Goal: Information Seeking & Learning: Learn about a topic

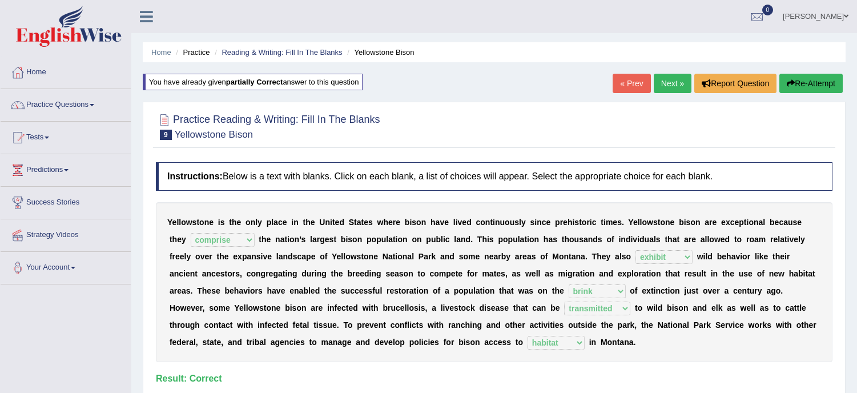
select select "comprise"
select select "exhibit"
select select "brink"
select select "transmitted"
select select "habitat"
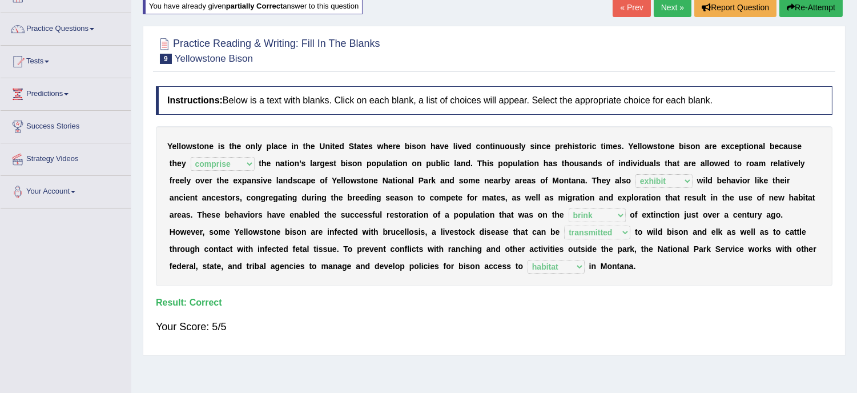
click at [665, 10] on link "Next »" at bounding box center [673, 7] width 38 height 19
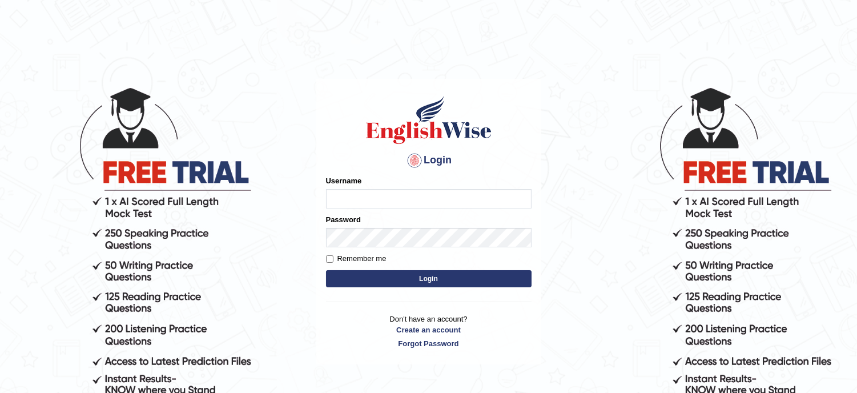
type input "lambertayeligiliga_Englishwise"
click at [482, 279] on button "Login" at bounding box center [428, 278] width 205 height 17
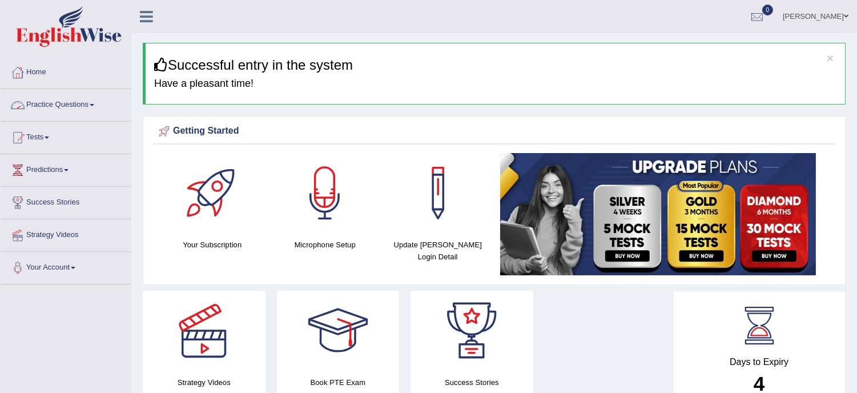
click at [37, 102] on link "Practice Questions" at bounding box center [66, 103] width 130 height 29
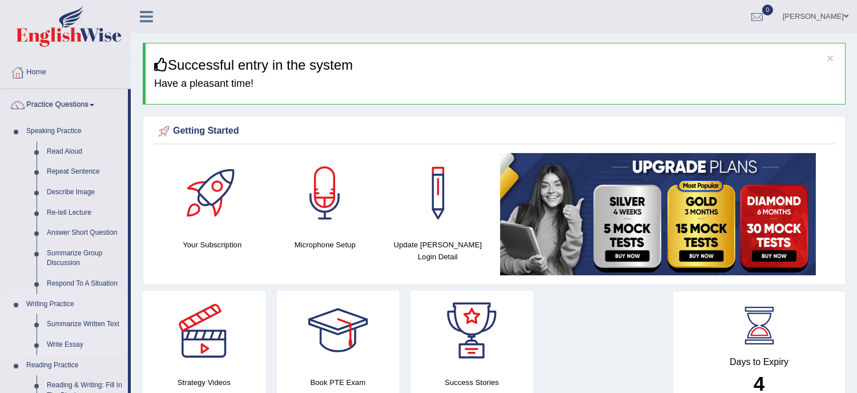
click at [66, 345] on link "Write Essay" at bounding box center [85, 344] width 86 height 21
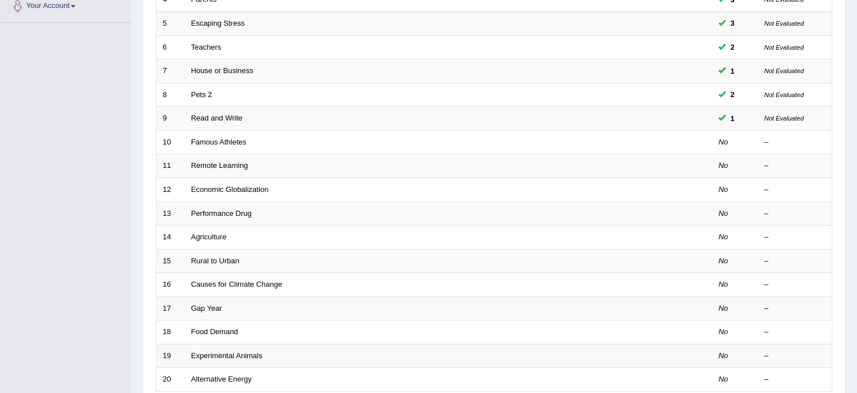
scroll to position [362, 0]
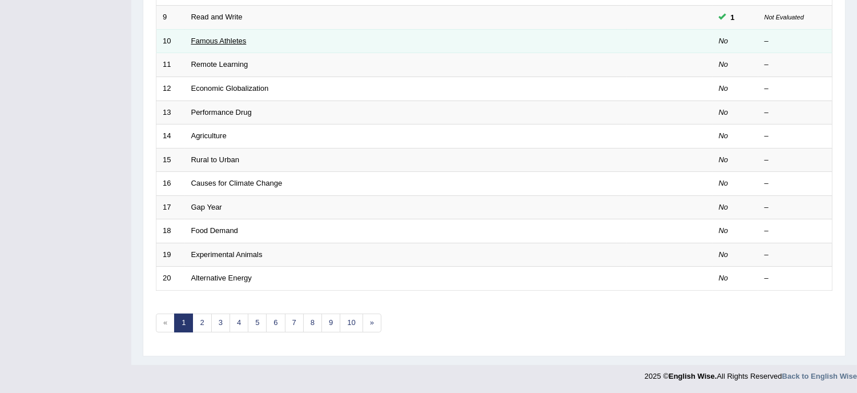
click at [224, 37] on link "Famous Athletes" at bounding box center [218, 41] width 55 height 9
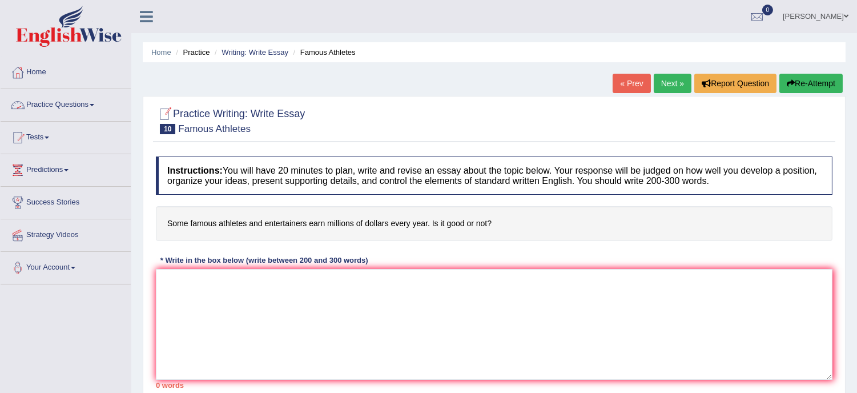
click at [76, 102] on link "Practice Questions" at bounding box center [66, 103] width 130 height 29
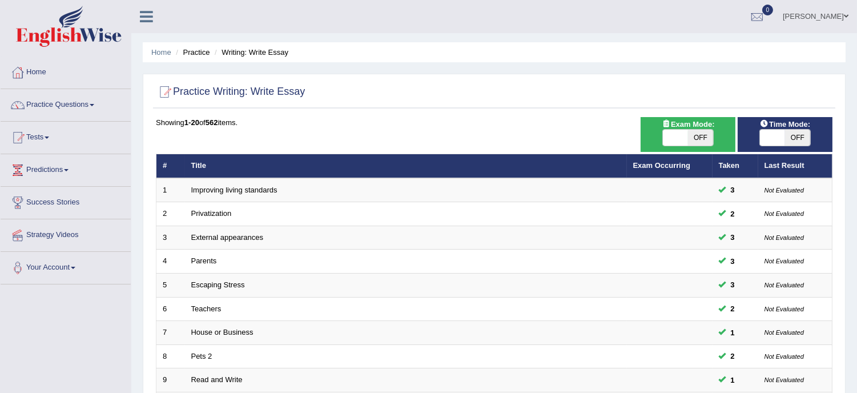
click at [779, 126] on span "Time Mode:" at bounding box center [784, 124] width 59 height 12
click at [708, 132] on span "OFF" at bounding box center [700, 138] width 25 height 16
checkbox input "true"
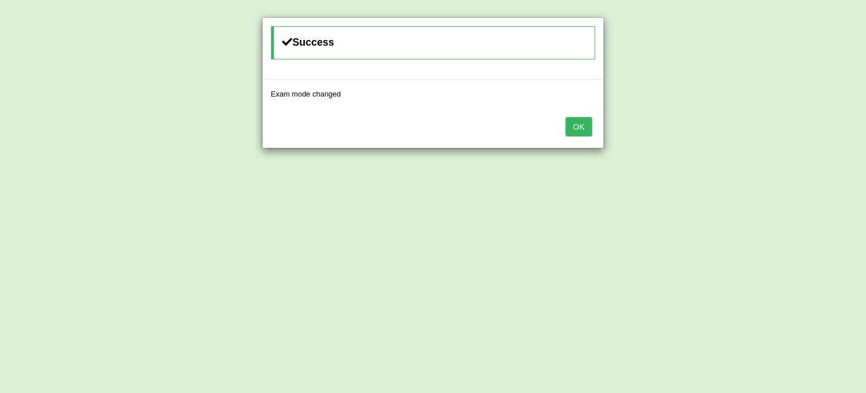
click at [582, 127] on button "OK" at bounding box center [579, 126] width 26 height 19
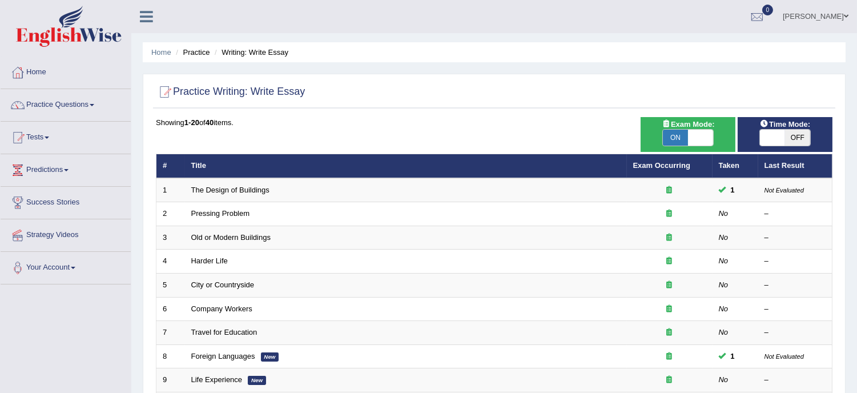
click at [799, 134] on span "OFF" at bounding box center [797, 138] width 25 height 16
checkbox input "true"
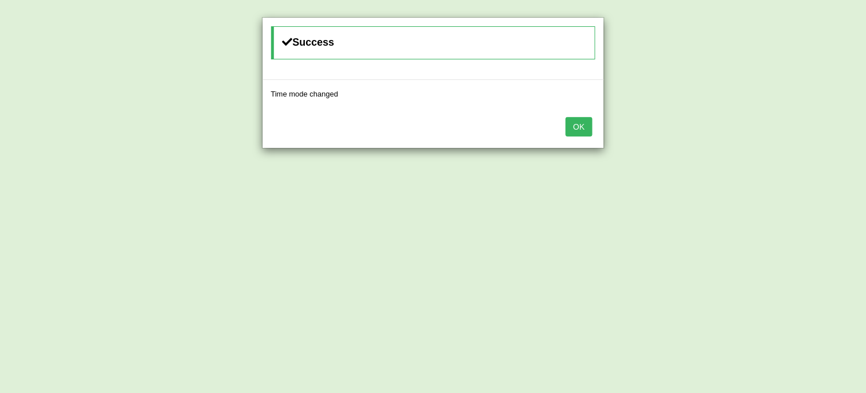
click at [567, 122] on button "OK" at bounding box center [579, 126] width 26 height 19
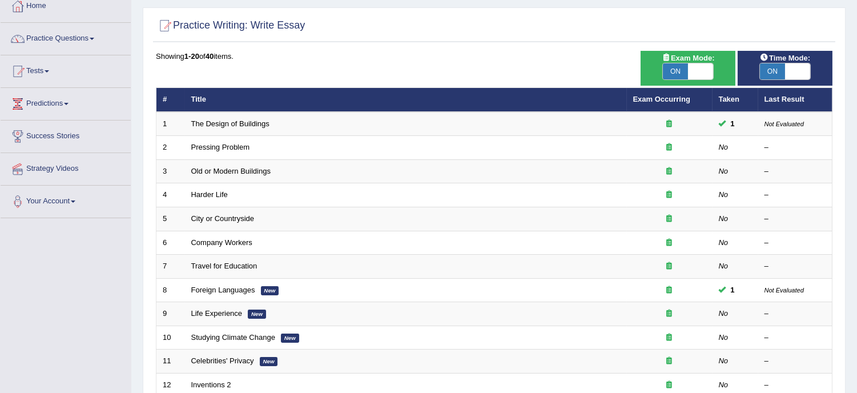
scroll to position [58, 0]
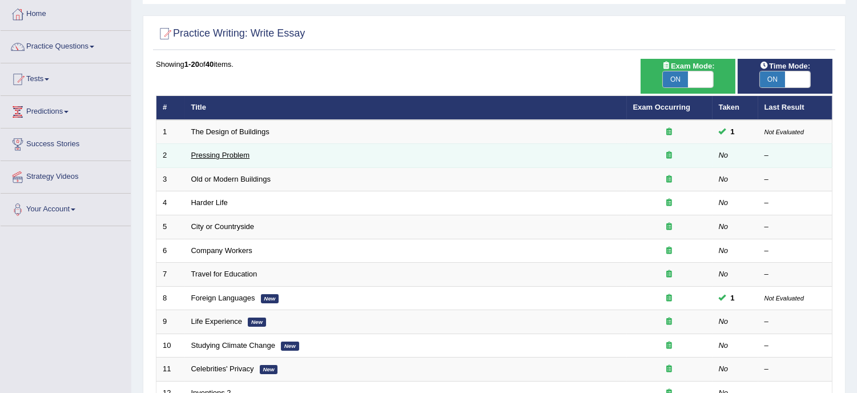
click at [244, 152] on link "Pressing Problem" at bounding box center [220, 155] width 59 height 9
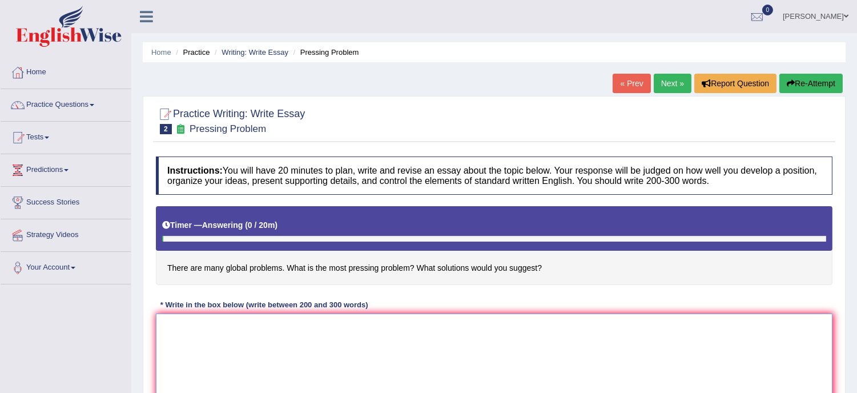
click at [204, 334] on textarea at bounding box center [494, 368] width 676 height 111
type textarea "t"
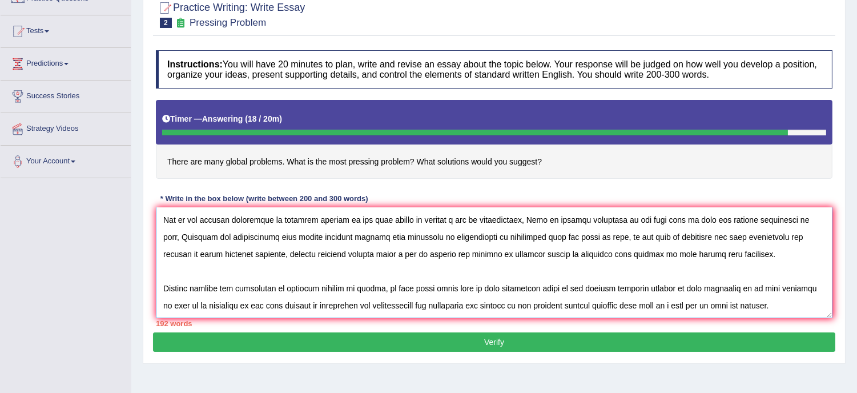
scroll to position [78, 0]
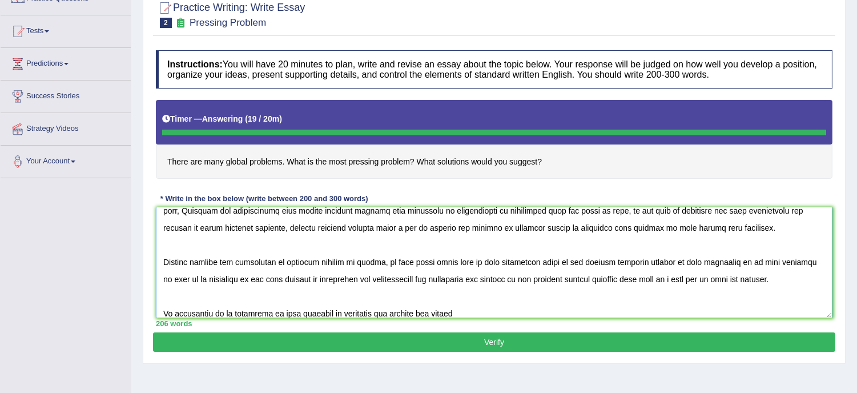
type textarea "The increasing influence of pressing problem in our lives has ignited numerous …"
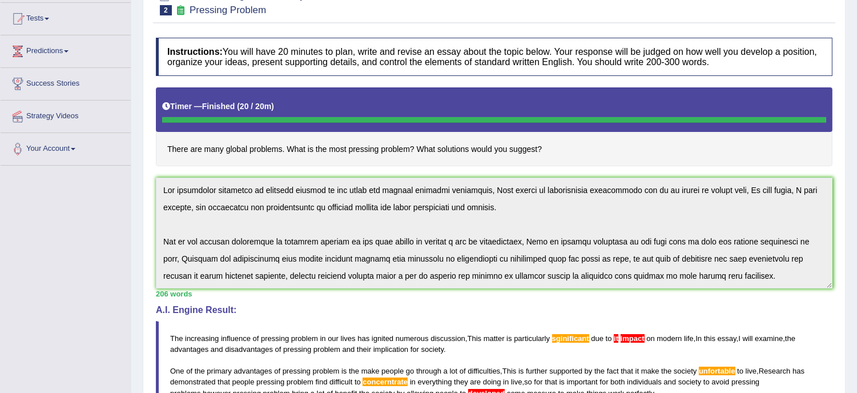
scroll to position [86, 0]
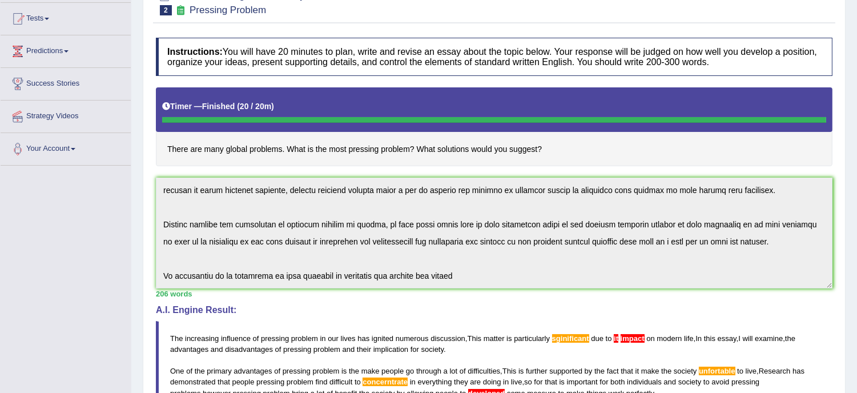
click at [668, 318] on div "Instructions: You will have 20 minutes to plan, write and revise an essay about…" at bounding box center [494, 303] width 682 height 542
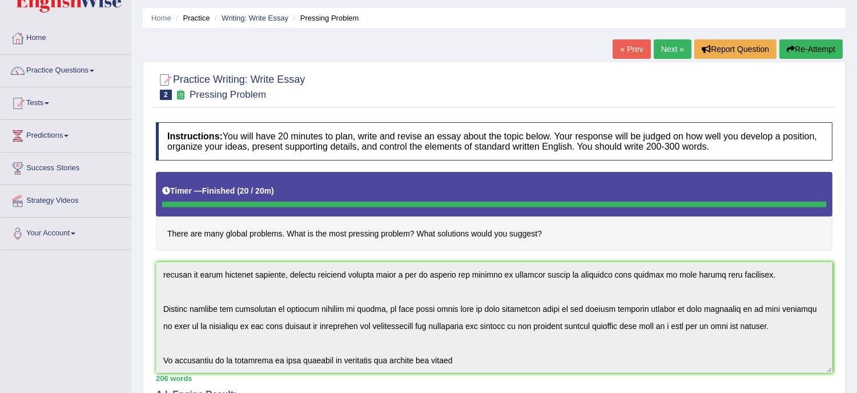
scroll to position [0, 0]
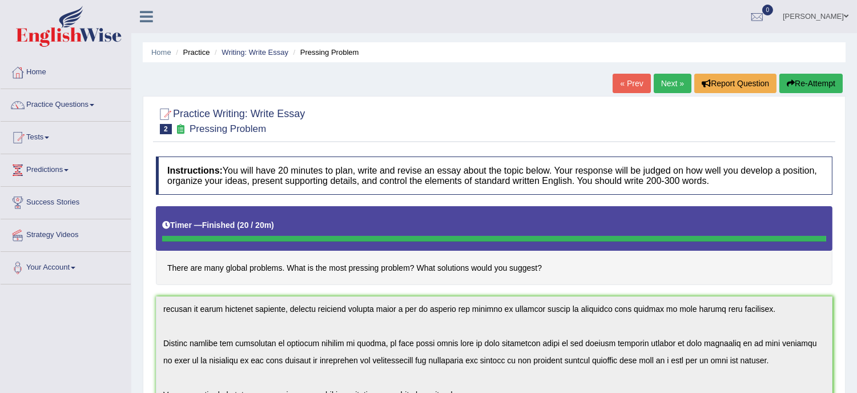
click at [802, 80] on button "Re-Attempt" at bounding box center [810, 83] width 63 height 19
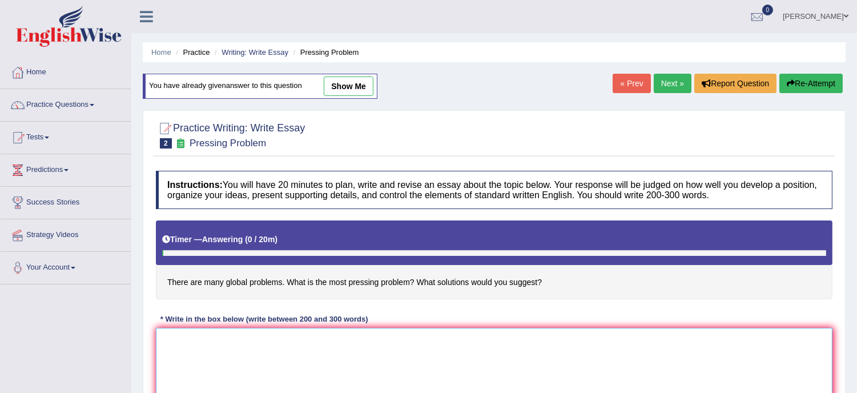
click at [196, 360] on textarea at bounding box center [494, 383] width 676 height 111
paste textarea "The increasing influence of pressing problem in our lives has ignited numerous …"
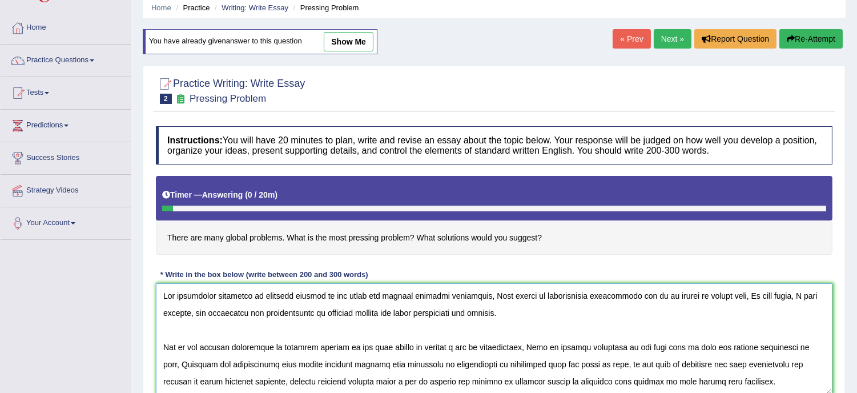
click at [164, 293] on textarea at bounding box center [494, 338] width 676 height 111
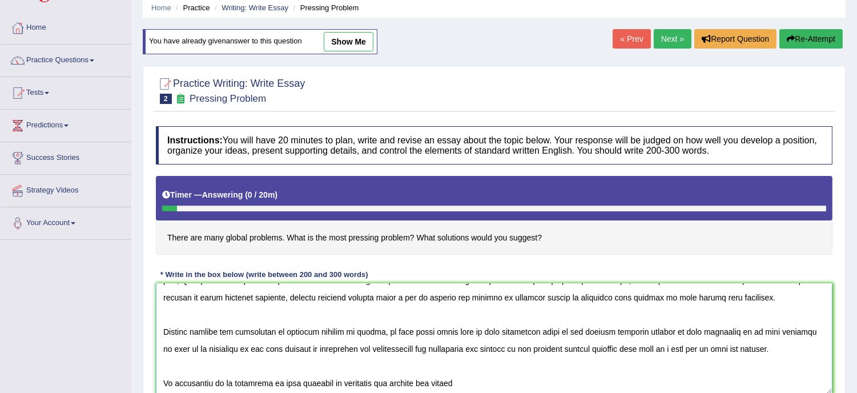
scroll to position [86, 0]
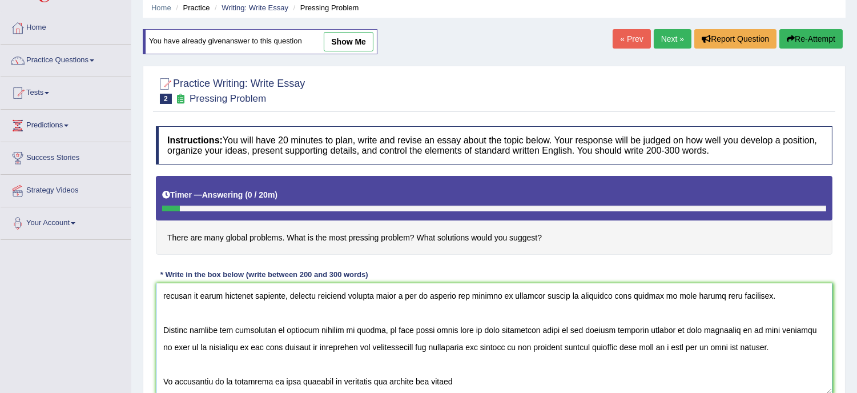
click at [463, 381] on textarea at bounding box center [494, 338] width 676 height 111
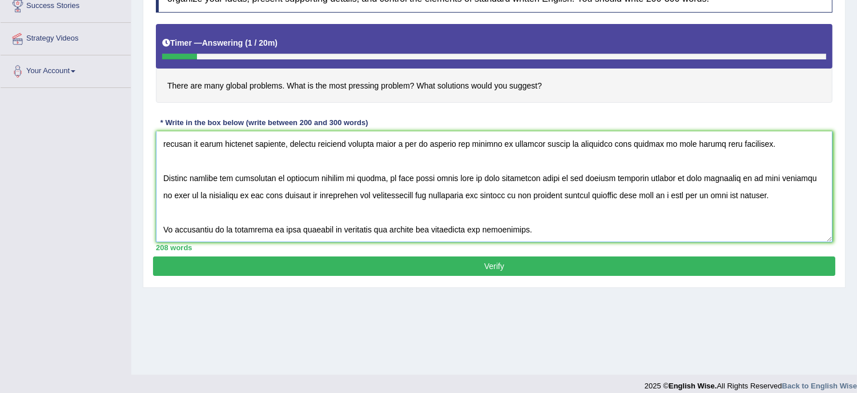
scroll to position [197, 0]
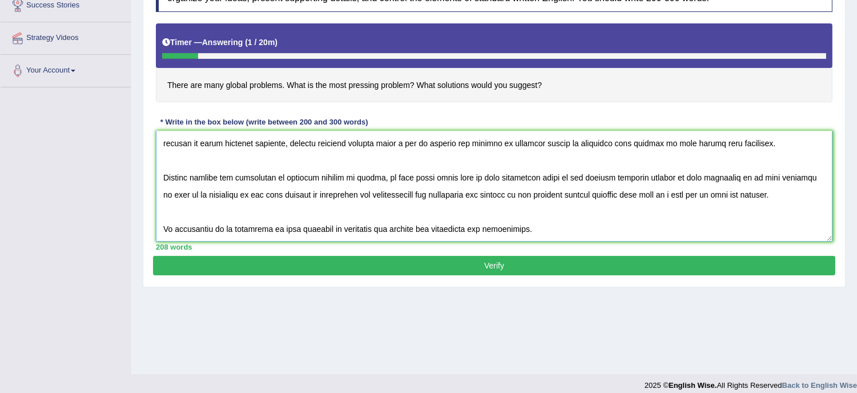
type textarea "The increasing influence of pressing problem in our lives has ignited numerous …"
click at [505, 263] on button "Verify" at bounding box center [494, 265] width 682 height 19
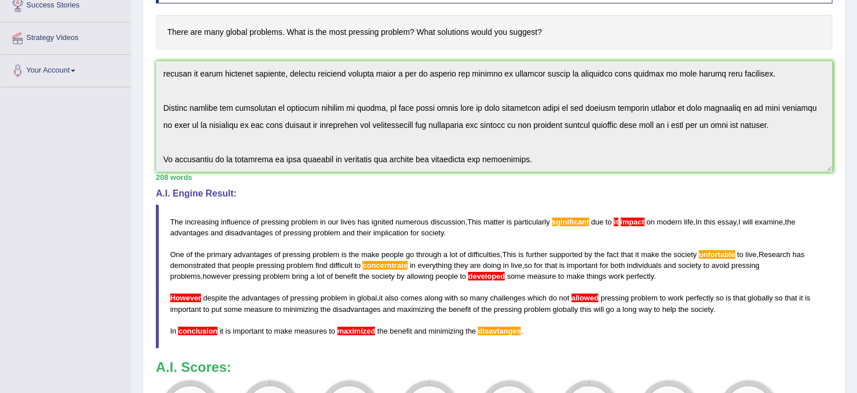
drag, startPoint x: 839, startPoint y: 368, endPoint x: 854, endPoint y: 381, distance: 19.4
click at [854, 381] on div "Home Practice Writing: Write Essay Pressing Problem You have already given answ…" at bounding box center [493, 169] width 725 height 733
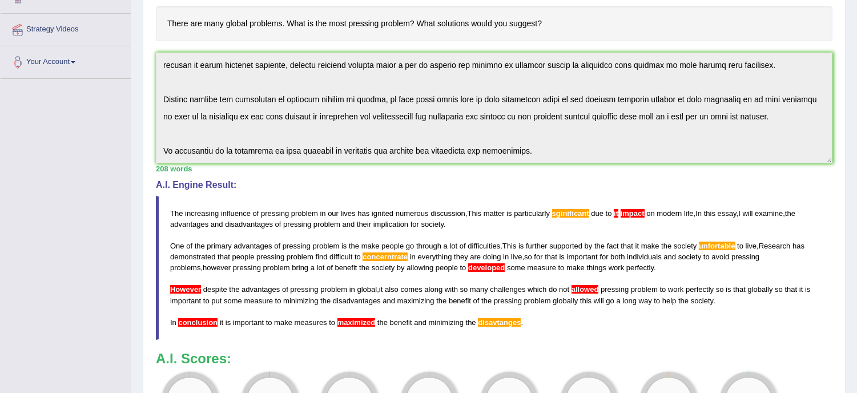
scroll to position [368, 0]
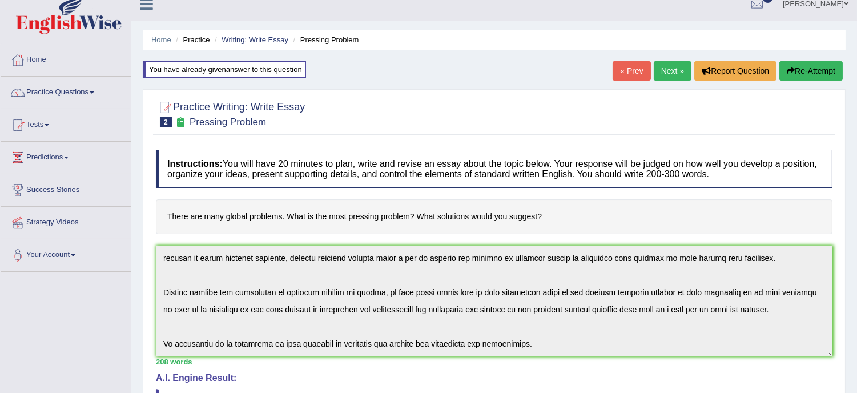
scroll to position [0, 0]
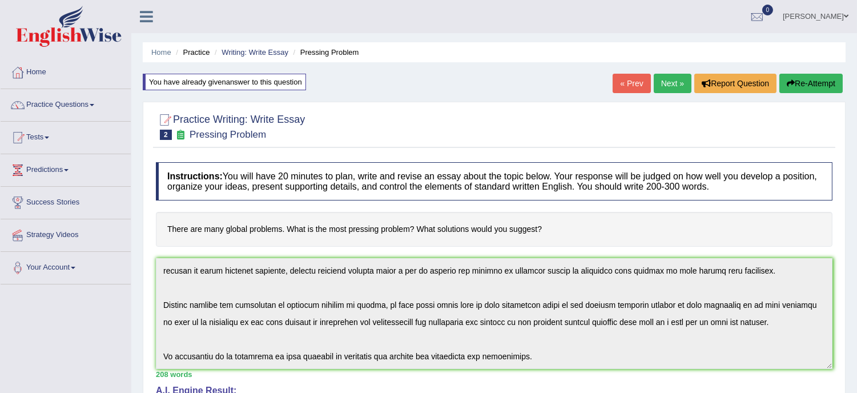
click at [802, 80] on button "Re-Attempt" at bounding box center [810, 83] width 63 height 19
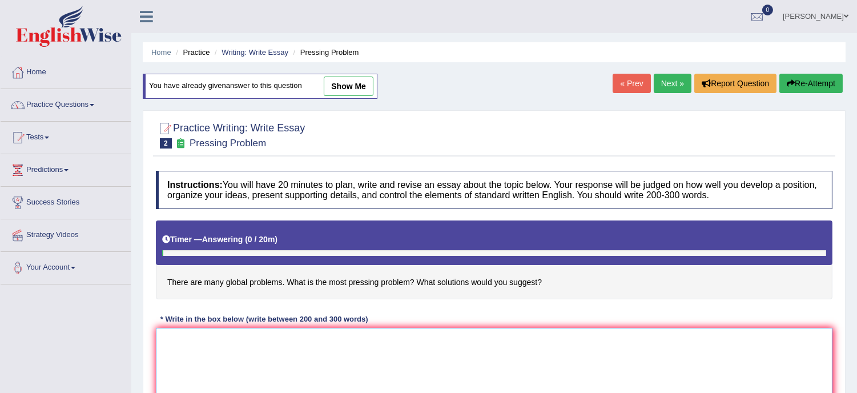
click at [247, 360] on textarea at bounding box center [494, 383] width 676 height 111
paste textarea "The increasing influence of pressing problem in our lives has ignited numerous …"
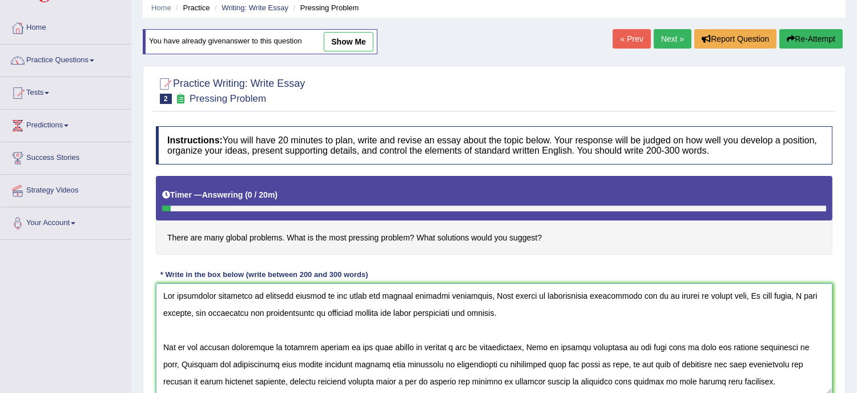
click at [510, 314] on textarea at bounding box center [494, 338] width 676 height 111
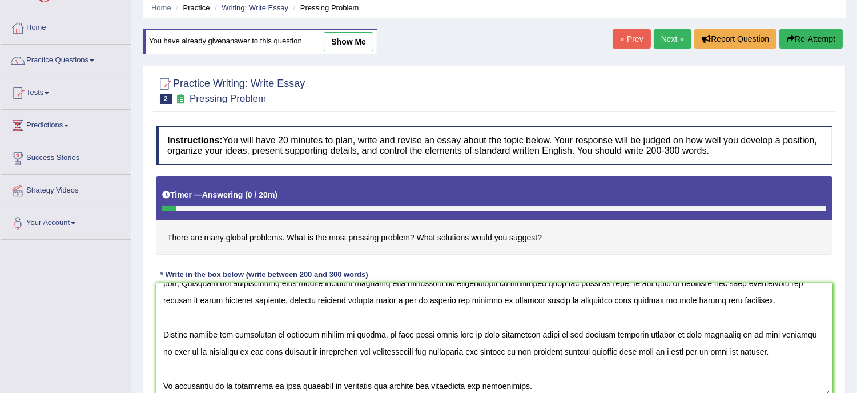
scroll to position [86, 0]
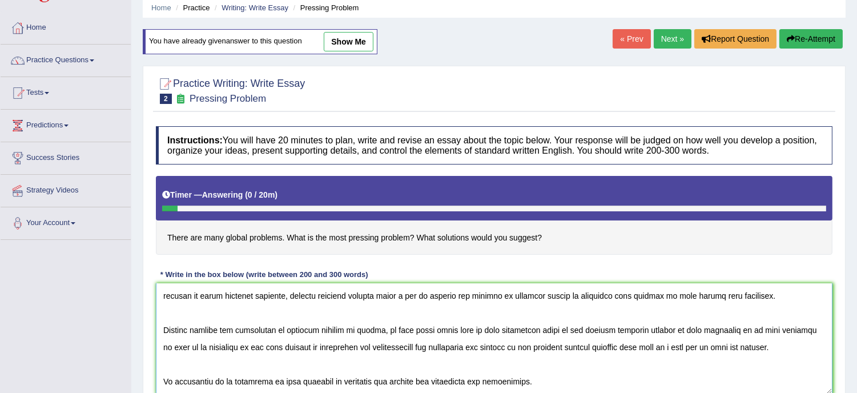
click at [717, 299] on textarea at bounding box center [494, 338] width 676 height 111
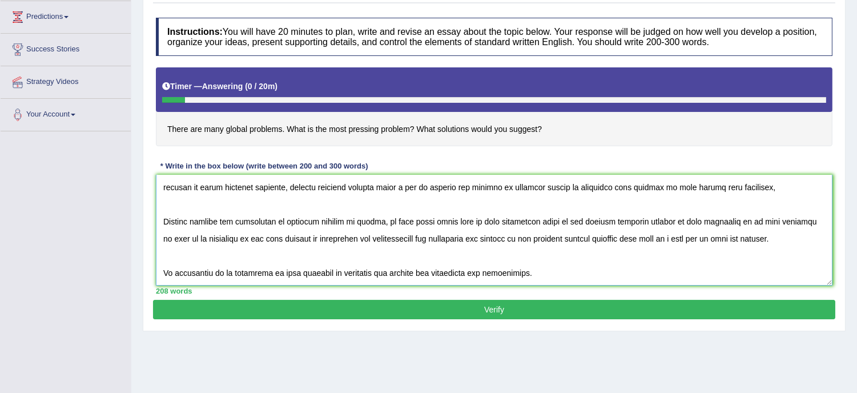
scroll to position [172, 0]
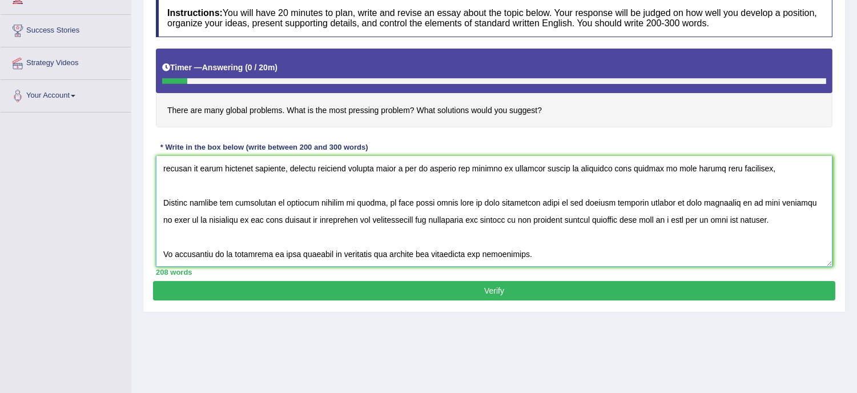
click at [792, 221] on textarea at bounding box center [494, 211] width 676 height 111
click at [790, 221] on textarea at bounding box center [494, 211] width 676 height 111
type textarea "The increasing influence of pressing problem in our lives has ignited numerous …"
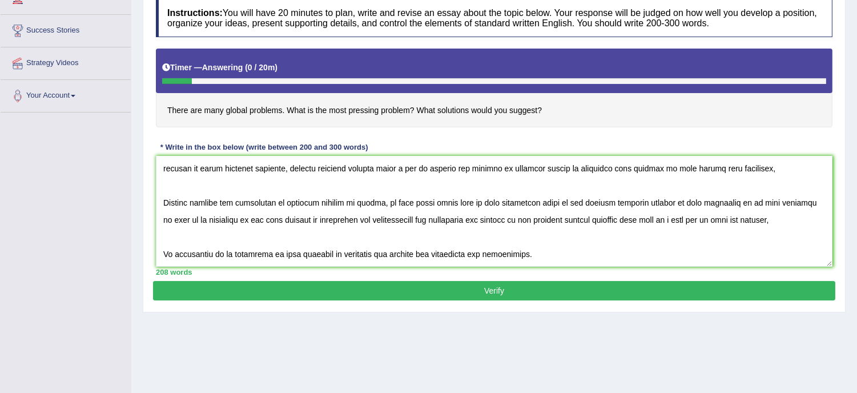
click at [497, 288] on button "Verify" at bounding box center [494, 290] width 682 height 19
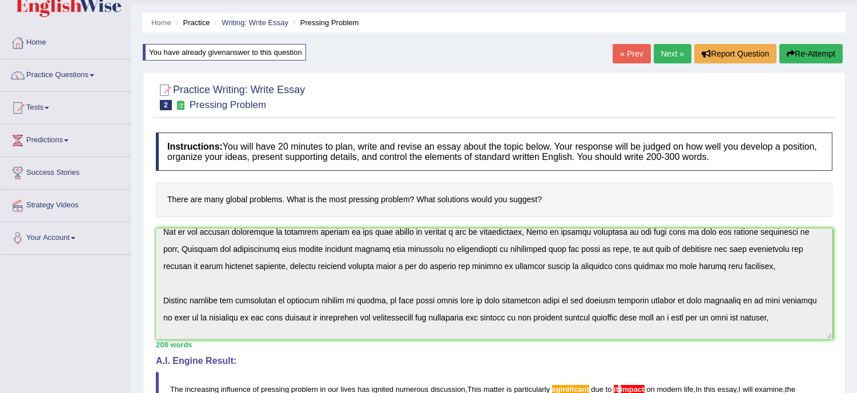
scroll to position [86, 0]
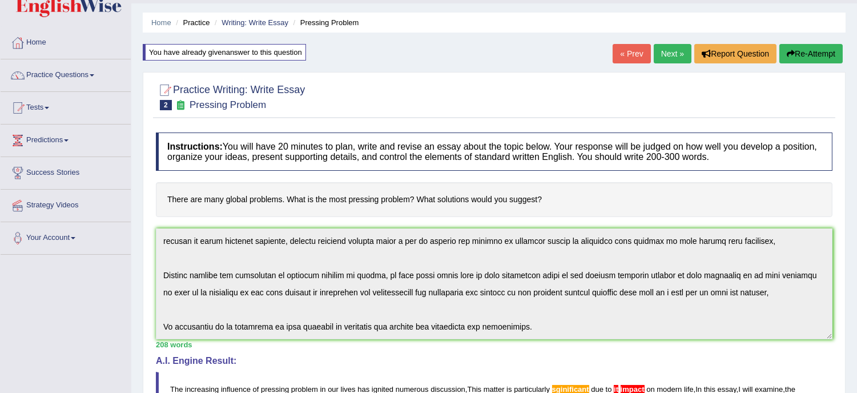
click at [556, 374] on div "Instructions: You will have 20 minutes to plan, write and revise an essay about…" at bounding box center [494, 376] width 682 height 498
click at [797, 48] on button "Re-Attempt" at bounding box center [810, 53] width 63 height 19
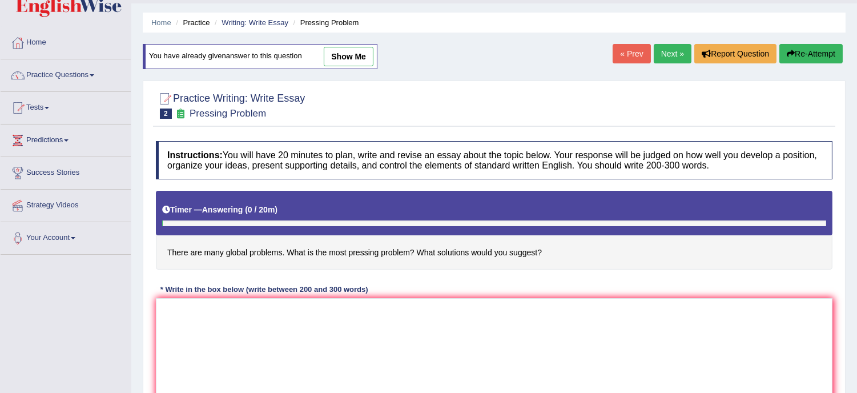
scroll to position [30, 0]
click at [211, 344] on textarea at bounding box center [494, 353] width 676 height 111
paste textarea "The increasing influence of pressing problem in our lives has ignited numerous …"
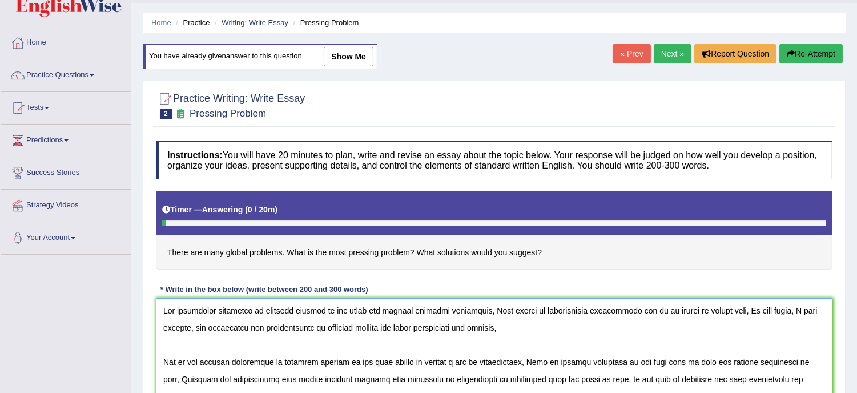
scroll to position [45, 0]
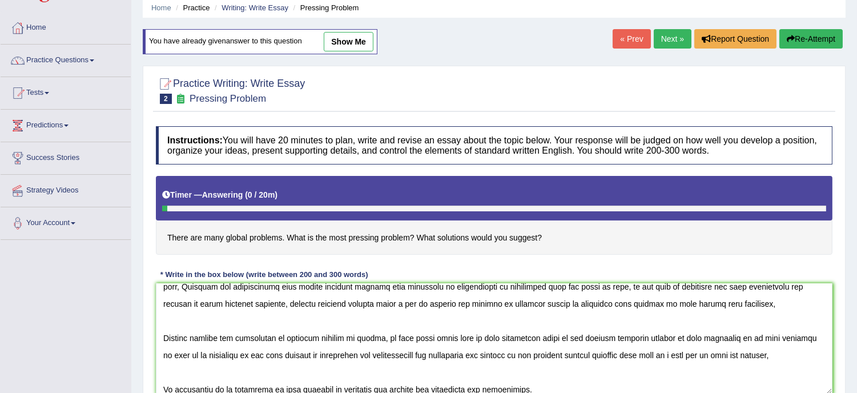
click at [841, 324] on div "Practice Writing: Write Essay 2 Pressing Problem Instructions: You will have 20…" at bounding box center [494, 253] width 703 height 374
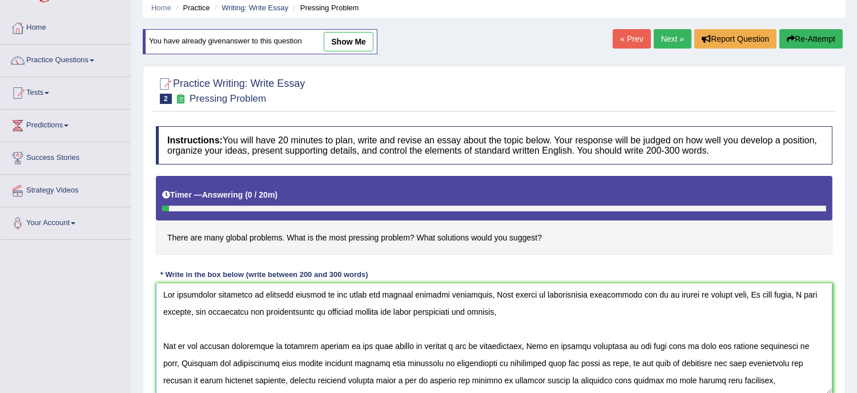
scroll to position [0, 0]
click at [161, 289] on textarea at bounding box center [494, 338] width 676 height 111
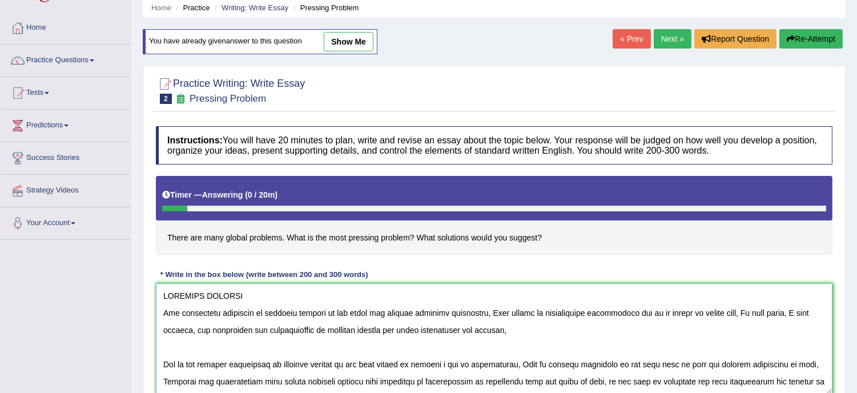
click at [163, 356] on textarea at bounding box center [494, 338] width 676 height 111
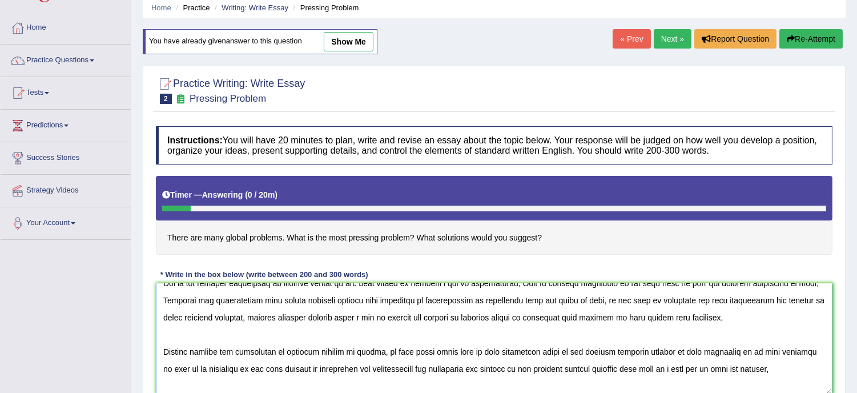
scroll to position [86, 0]
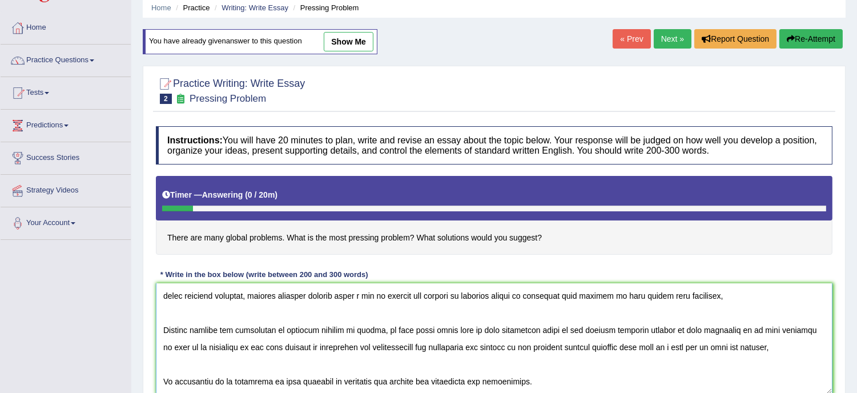
click at [163, 325] on textarea at bounding box center [494, 338] width 676 height 111
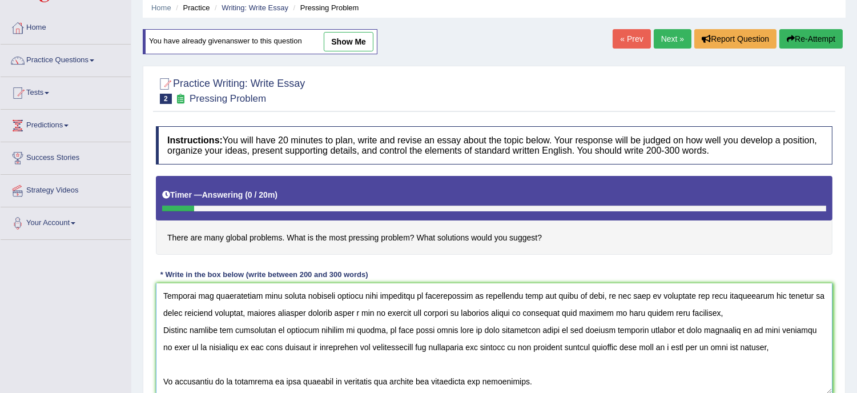
scroll to position [68, 0]
click at [235, 385] on textarea at bounding box center [494, 338] width 676 height 111
click at [163, 380] on textarea at bounding box center [494, 338] width 676 height 111
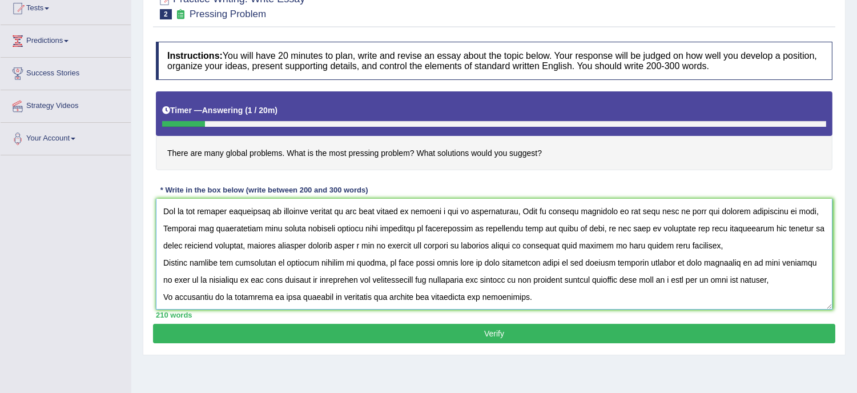
scroll to position [206, 0]
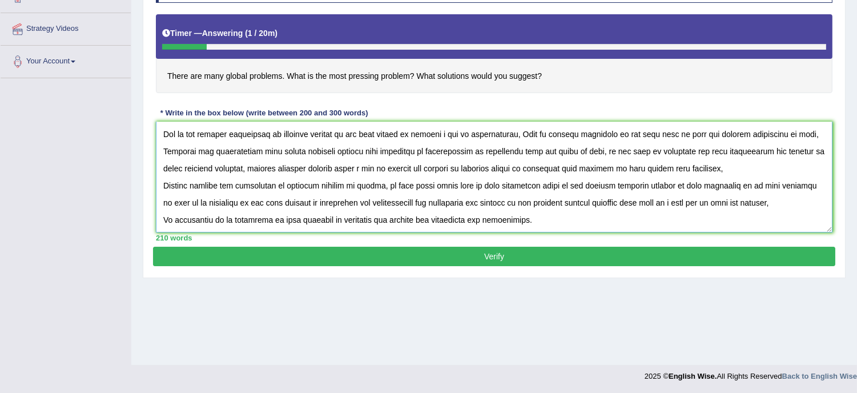
type textarea "PRESSING PROBLEM The increasing influence of pressing problem in our lives has …"
click at [501, 254] on button "Verify" at bounding box center [494, 256] width 682 height 19
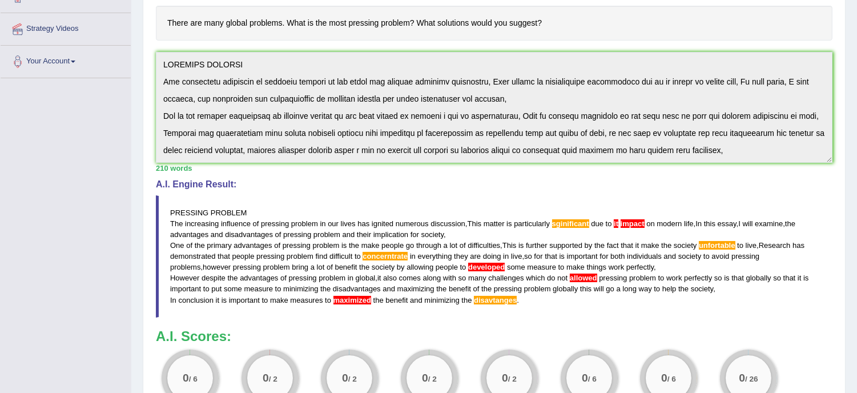
scroll to position [51, 0]
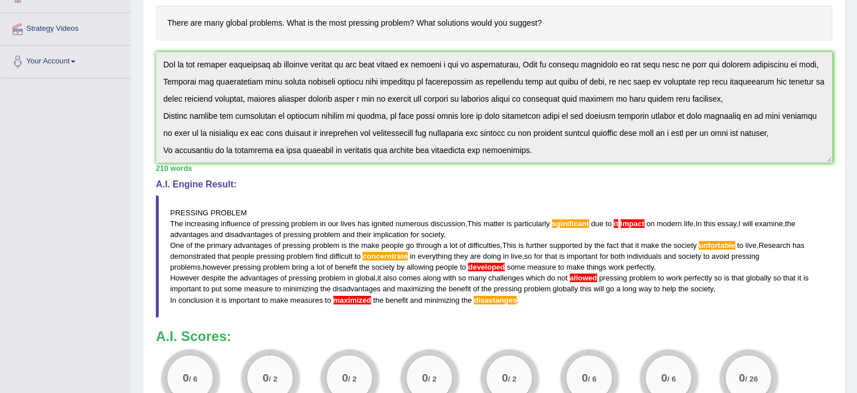
click at [334, 170] on div "Instructions: You will have 20 minutes to plan, write and revise an essay about…" at bounding box center [494, 188] width 682 height 476
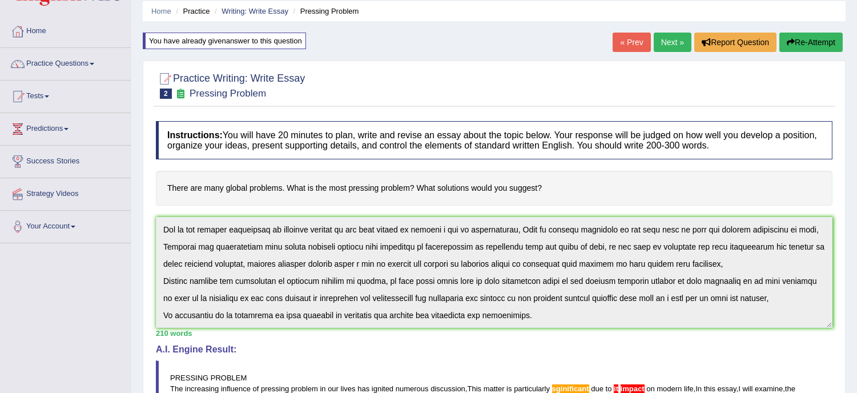
scroll to position [29, 0]
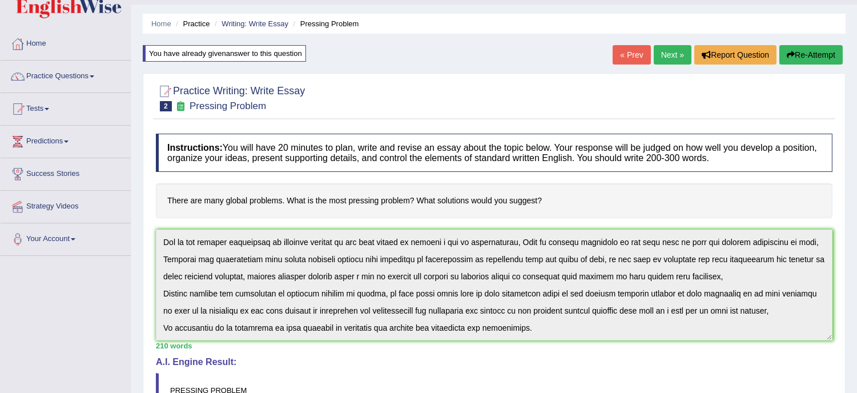
click at [801, 51] on button "Re-Attempt" at bounding box center [810, 54] width 63 height 19
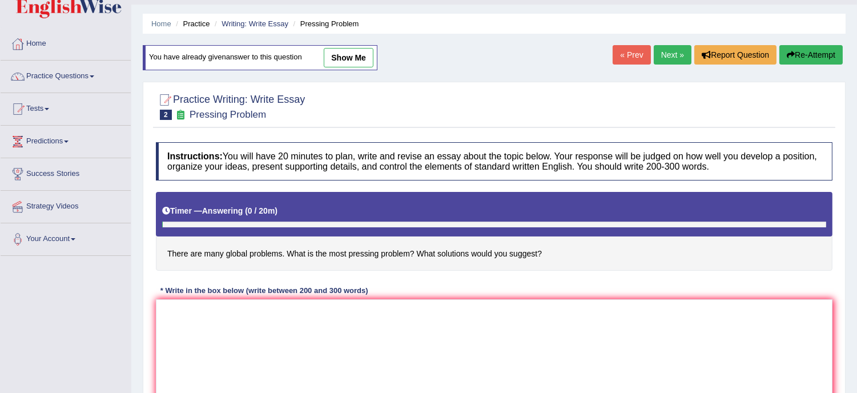
scroll to position [29, 0]
click at [341, 322] on textarea at bounding box center [494, 354] width 676 height 111
paste textarea "PRESSING PROBLEM The increasing influence of pressing problem in our lives has …"
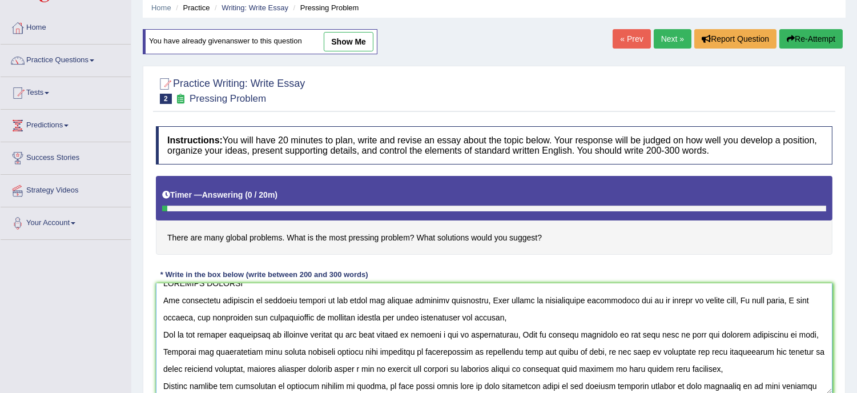
scroll to position [0, 0]
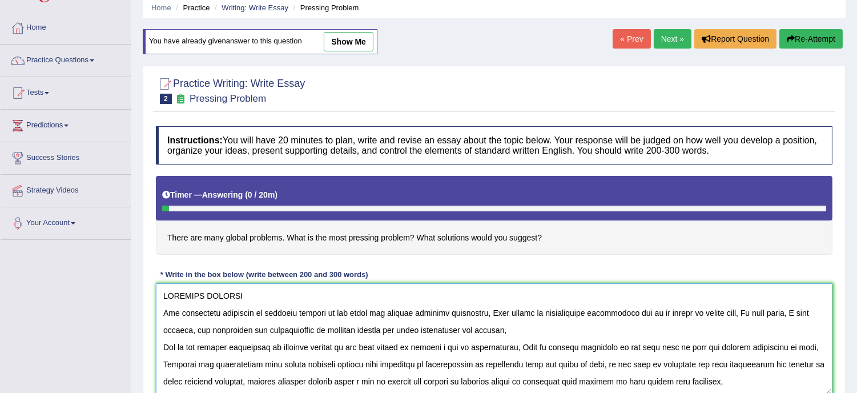
click at [249, 293] on textarea at bounding box center [494, 338] width 676 height 111
click at [320, 311] on textarea at bounding box center [494, 338] width 676 height 111
drag, startPoint x: 323, startPoint y: 313, endPoint x: 261, endPoint y: 312, distance: 61.7
click at [261, 312] on textarea at bounding box center [494, 338] width 676 height 111
click at [357, 328] on textarea at bounding box center [494, 338] width 676 height 111
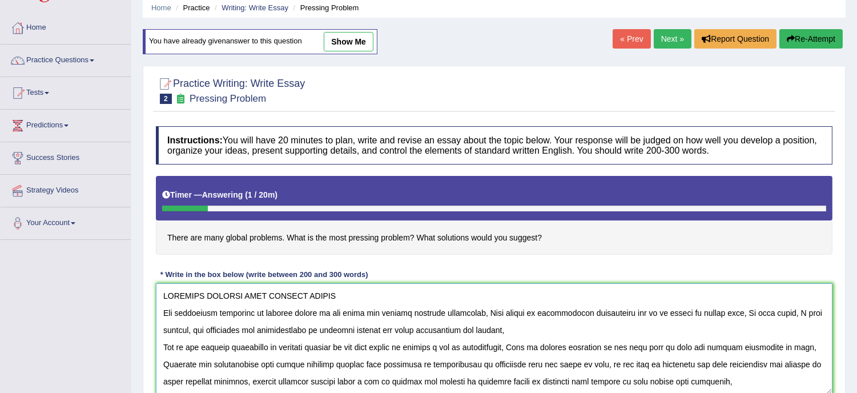
drag, startPoint x: 357, startPoint y: 328, endPoint x: 297, endPoint y: 323, distance: 60.1
click at [297, 323] on textarea at bounding box center [494, 338] width 676 height 111
drag, startPoint x: 346, startPoint y: 296, endPoint x: 374, endPoint y: 358, distance: 68.2
click at [374, 358] on textarea at bounding box center [494, 338] width 676 height 111
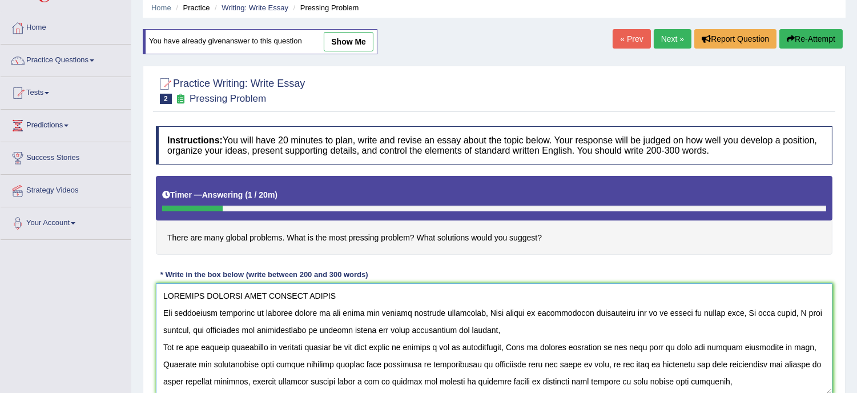
drag, startPoint x: 345, startPoint y: 348, endPoint x: 285, endPoint y: 342, distance: 60.2
click at [285, 342] on textarea at bounding box center [494, 338] width 676 height 111
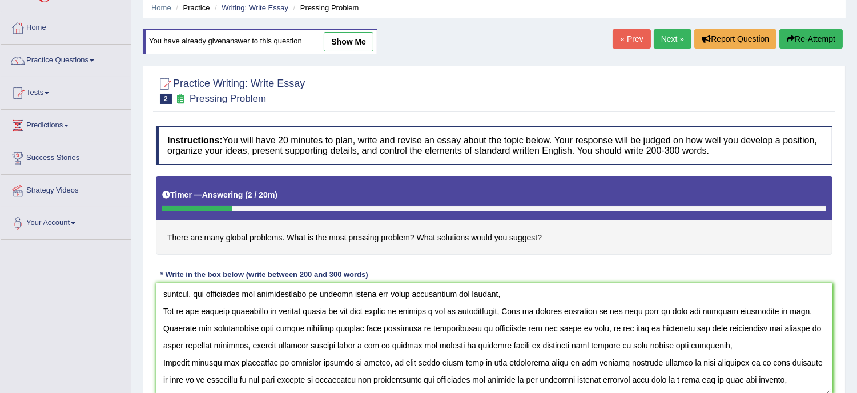
scroll to position [50, 0]
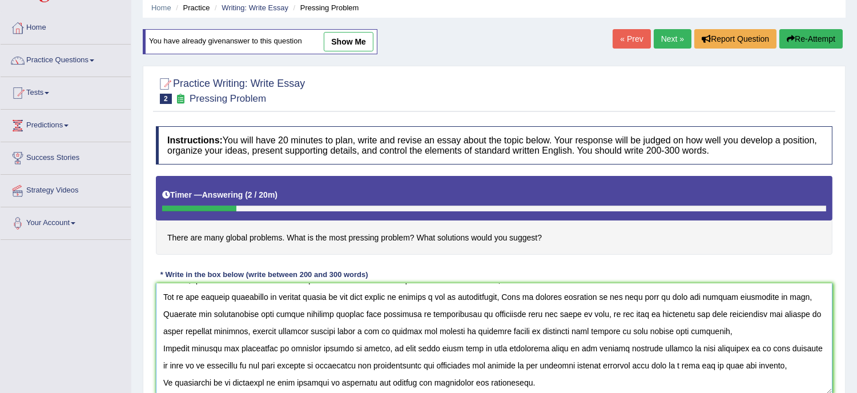
drag, startPoint x: 368, startPoint y: 312, endPoint x: 307, endPoint y: 312, distance: 60.5
click at [307, 312] on textarea at bounding box center [494, 338] width 676 height 111
drag, startPoint x: 326, startPoint y: 328, endPoint x: 286, endPoint y: 329, distance: 40.5
click at [286, 329] on textarea at bounding box center [494, 338] width 676 height 111
click at [330, 336] on textarea at bounding box center [494, 338] width 676 height 111
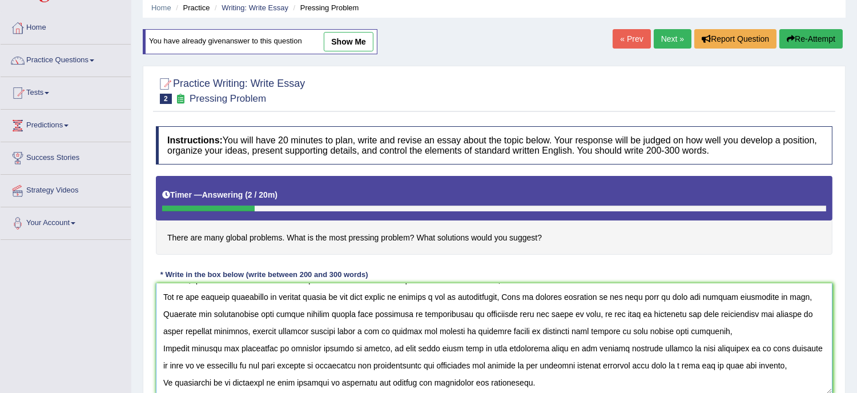
click at [228, 329] on textarea at bounding box center [494, 338] width 676 height 111
click at [227, 330] on textarea at bounding box center [494, 338] width 676 height 111
drag, startPoint x: 227, startPoint y: 330, endPoint x: 160, endPoint y: 328, distance: 66.8
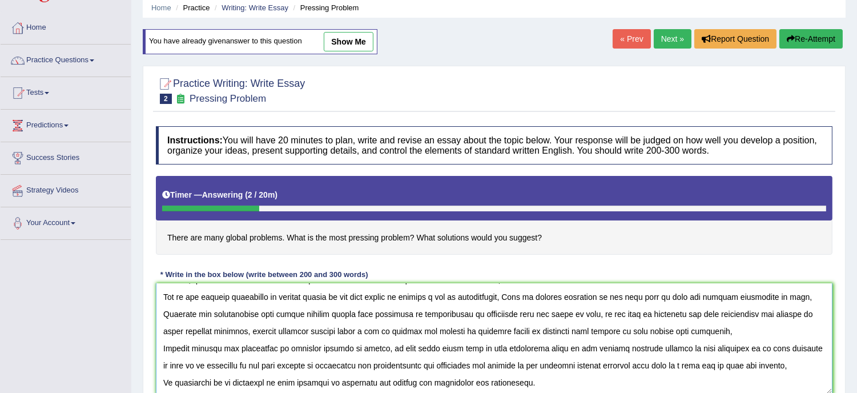
click at [160, 328] on textarea at bounding box center [494, 338] width 676 height 111
click at [307, 328] on textarea at bounding box center [494, 338] width 676 height 111
drag, startPoint x: 308, startPoint y: 327, endPoint x: 244, endPoint y: 326, distance: 63.9
click at [244, 326] on textarea at bounding box center [494, 338] width 676 height 111
click at [243, 329] on textarea at bounding box center [494, 338] width 676 height 111
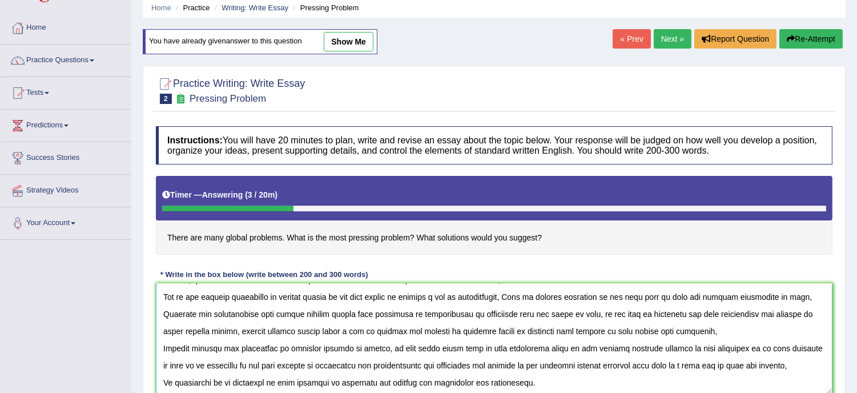
drag, startPoint x: 617, startPoint y: 363, endPoint x: 554, endPoint y: 358, distance: 63.6
click at [554, 358] on textarea at bounding box center [494, 338] width 676 height 111
drag, startPoint x: 350, startPoint y: 346, endPoint x: 284, endPoint y: 348, distance: 66.2
click at [284, 348] on textarea at bounding box center [494, 338] width 676 height 111
click at [297, 350] on textarea at bounding box center [494, 338] width 676 height 111
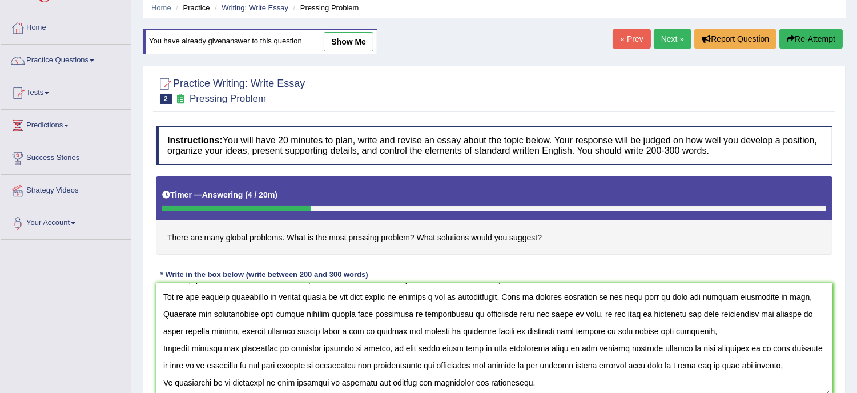
drag, startPoint x: 350, startPoint y: 347, endPoint x: 291, endPoint y: 349, distance: 59.4
click at [291, 349] on textarea at bounding box center [494, 338] width 676 height 111
click at [685, 329] on textarea at bounding box center [494, 338] width 676 height 111
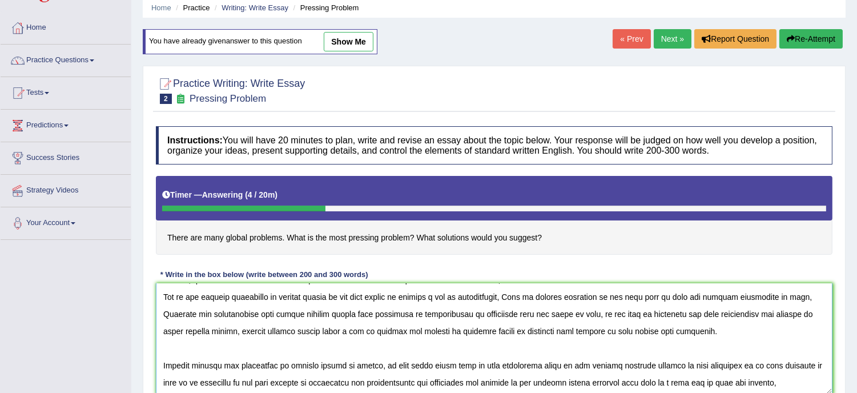
scroll to position [67, 0]
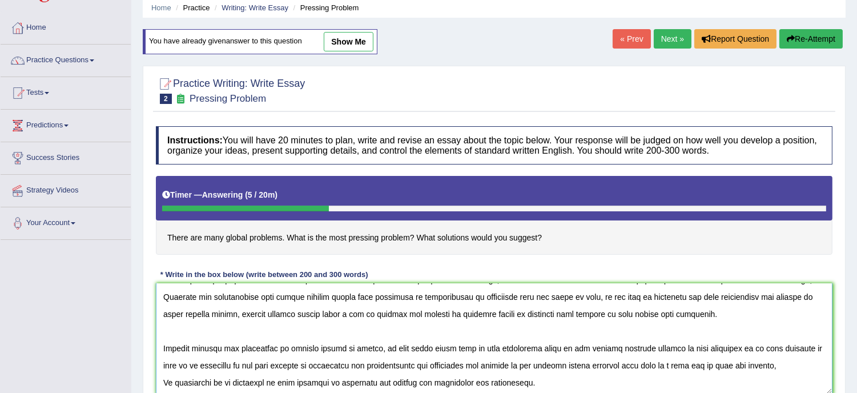
click at [763, 363] on textarea at bounding box center [494, 338] width 676 height 111
click at [767, 364] on textarea at bounding box center [494, 338] width 676 height 111
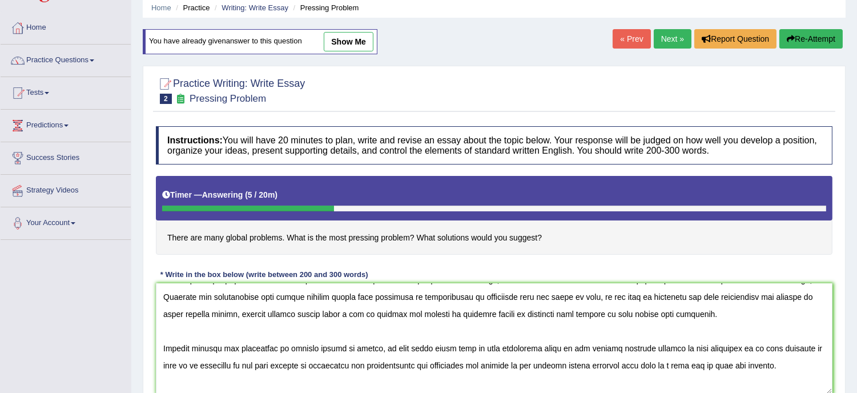
click at [834, 377] on div "Instructions: You will have 20 minutes to plan, write and revise an essay about…" at bounding box center [494, 264] width 682 height 288
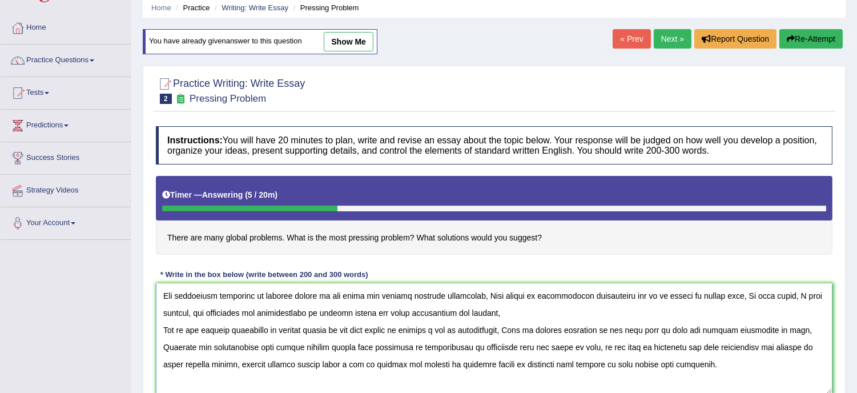
scroll to position [0, 0]
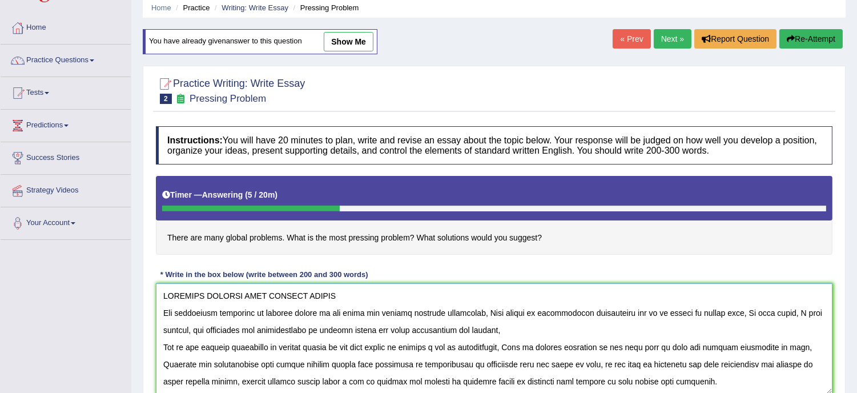
click at [459, 332] on textarea at bounding box center [494, 338] width 676 height 111
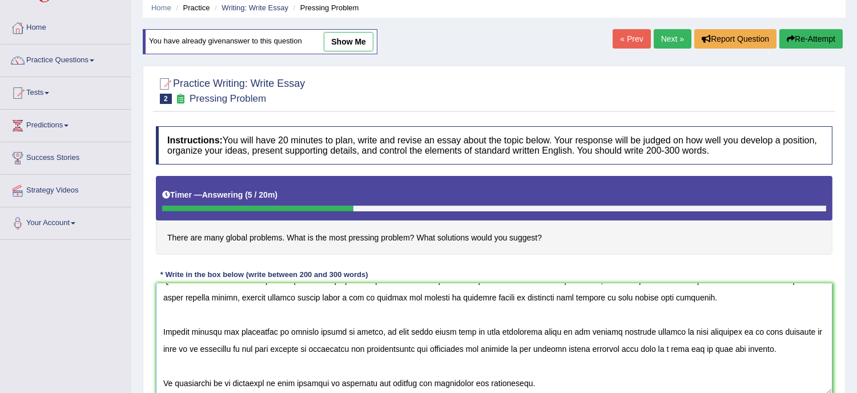
scroll to position [103, 0]
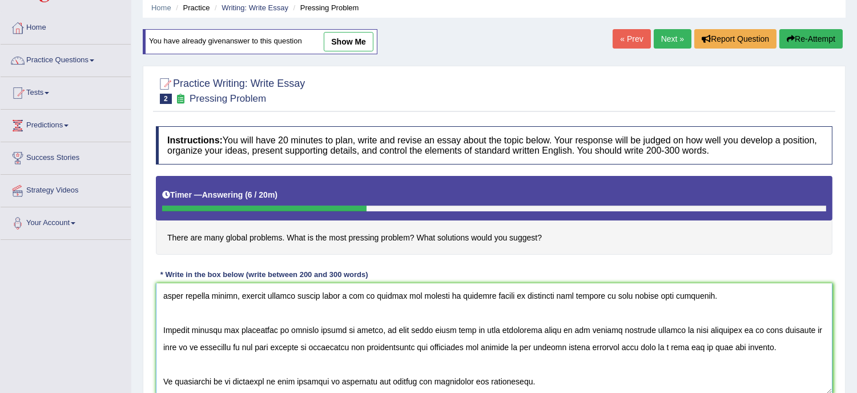
click at [417, 380] on textarea at bounding box center [494, 338] width 676 height 111
click at [595, 380] on textarea at bounding box center [494, 338] width 676 height 111
click at [111, 293] on div "Toggle navigation Home Practice Questions Speaking Practice Read Aloud Repeat S…" at bounding box center [428, 252] width 857 height 594
click at [638, 384] on textarea at bounding box center [494, 338] width 676 height 111
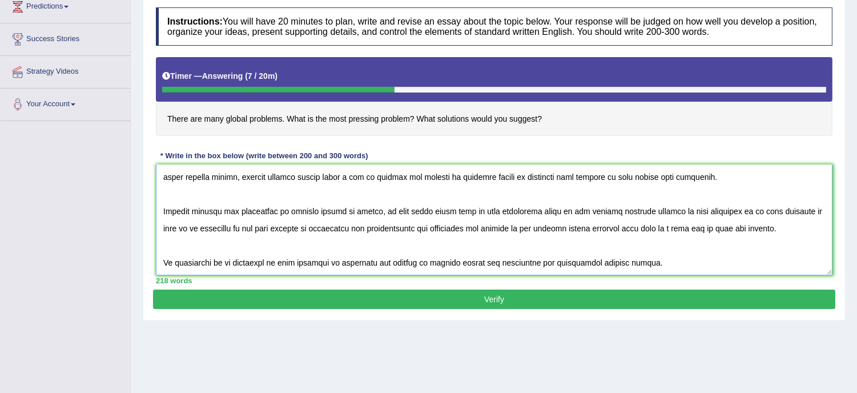
scroll to position [172, 0]
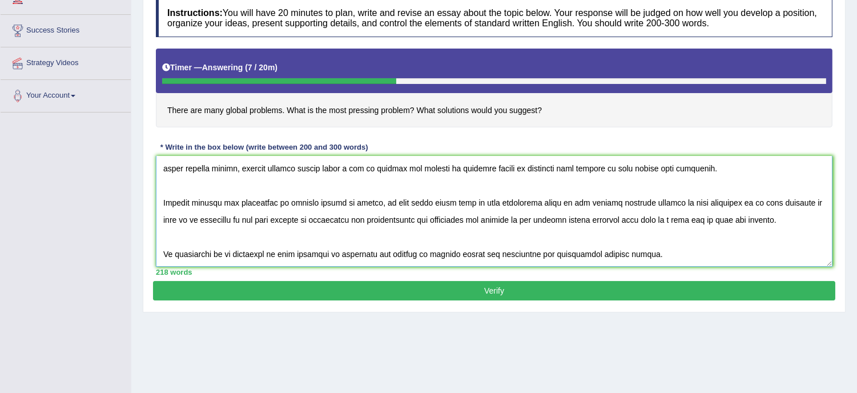
type textarea "PRESSING PROBLEM LIKE CLIMATE CRISIS The increasing influence of climate crisis…"
click at [493, 287] on button "Verify" at bounding box center [494, 290] width 682 height 19
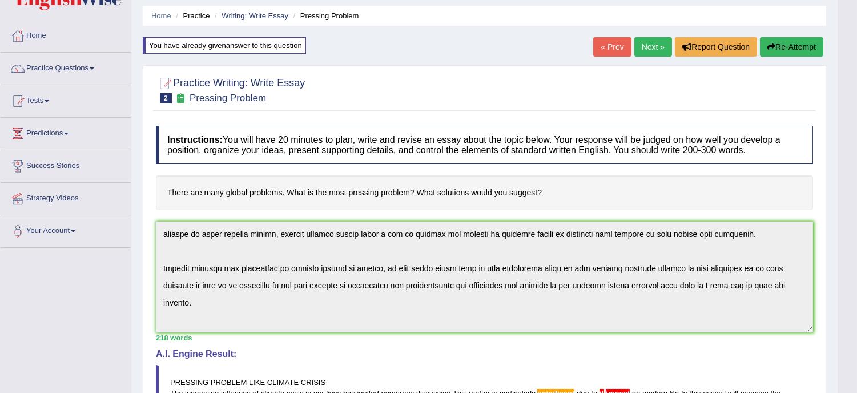
scroll to position [0, 0]
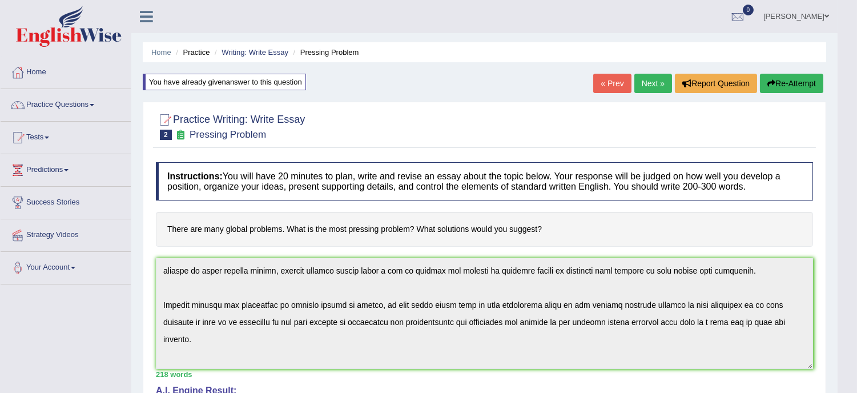
click at [643, 78] on link "Next »" at bounding box center [653, 83] width 38 height 19
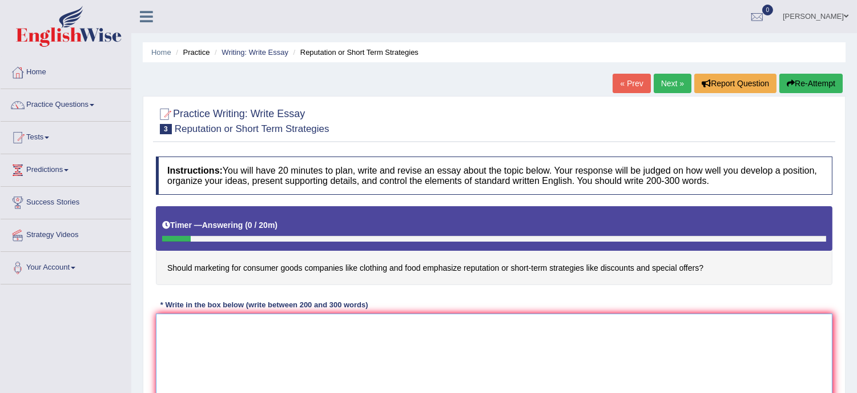
click at [235, 333] on textarea at bounding box center [494, 368] width 676 height 111
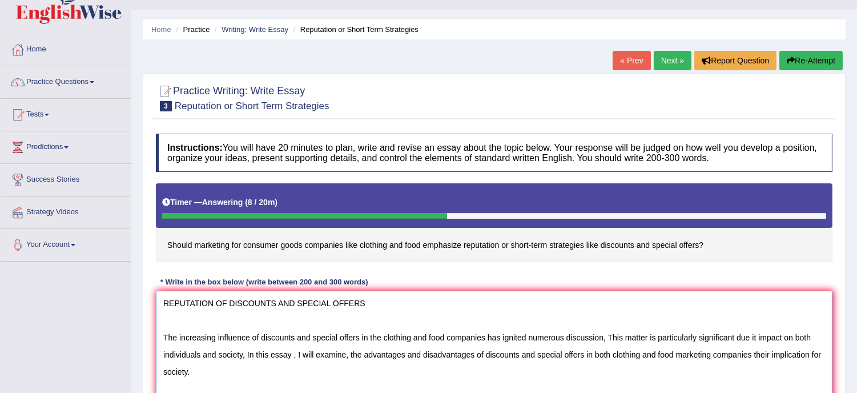
scroll to position [30, 0]
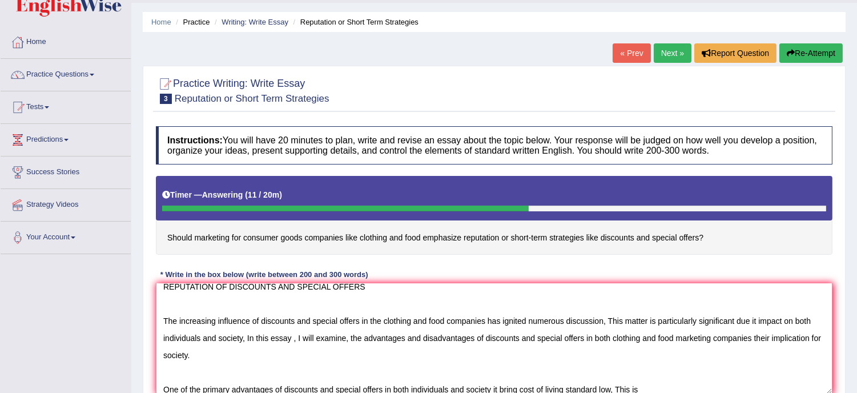
drag, startPoint x: 163, startPoint y: 329, endPoint x: 151, endPoint y: 332, distance: 11.8
click at [151, 332] on div "Practice Writing: Write Essay 3 Reputation or Short Term Strategies Instruction…" at bounding box center [494, 253] width 703 height 374
click at [181, 338] on textarea "REPUTATION OF DISCOUNTS AND SPECIAL OFFERS The increasing influence of discount…" at bounding box center [494, 338] width 676 height 111
click at [643, 386] on textarea "REPUTATION OF DISCOUNTS AND SPECIAL OFFERS The increasing influence of discount…" at bounding box center [494, 338] width 676 height 111
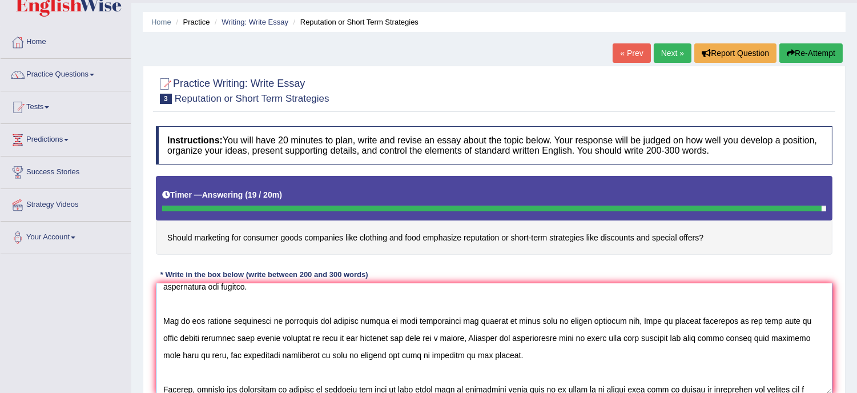
scroll to position [95, 0]
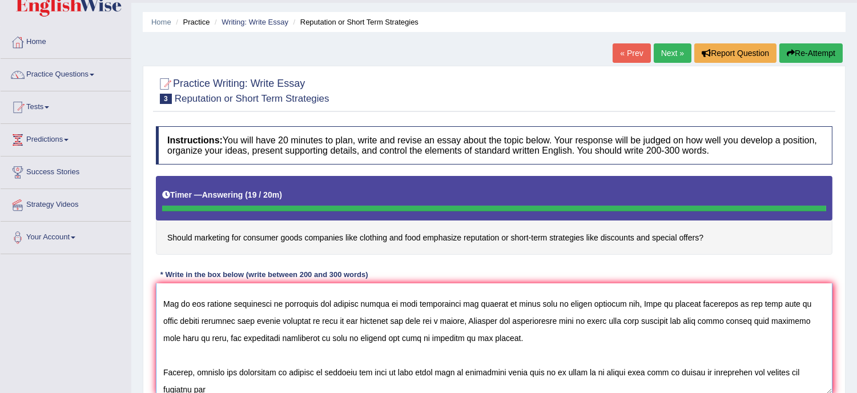
type textarea "REPUTATION OF DISCOUNTS AND SPECIAL OFFERS The increasing influence of discount…"
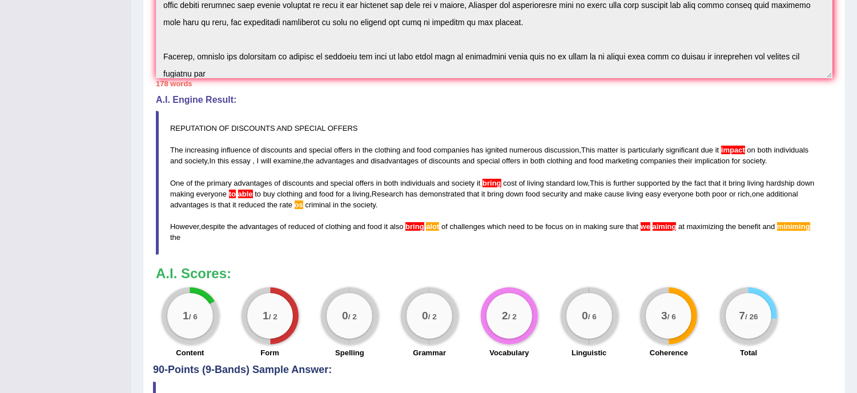
scroll to position [334, 0]
